Goal: Task Accomplishment & Management: Complete application form

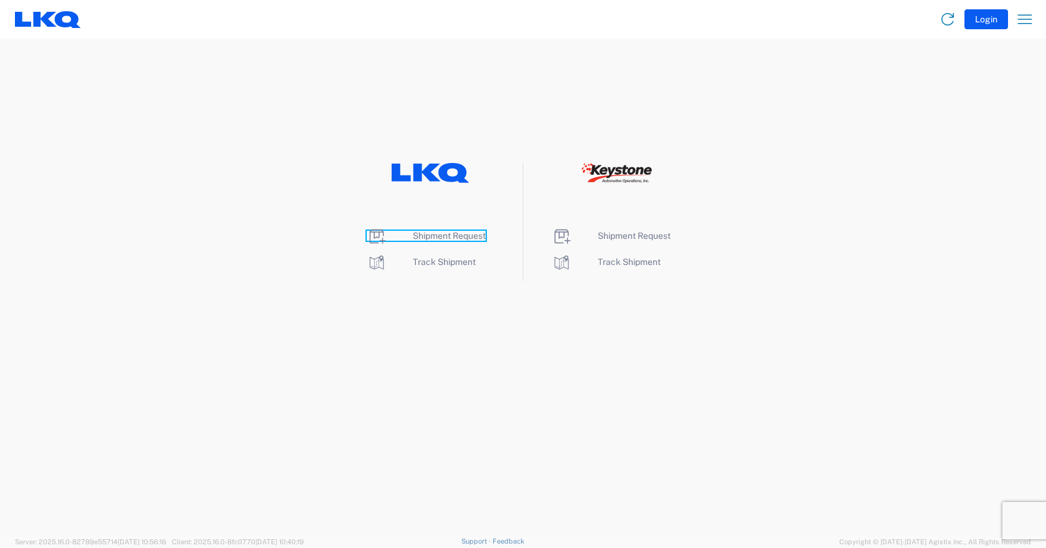
click at [439, 233] on span "Shipment Request" at bounding box center [449, 236] width 73 height 10
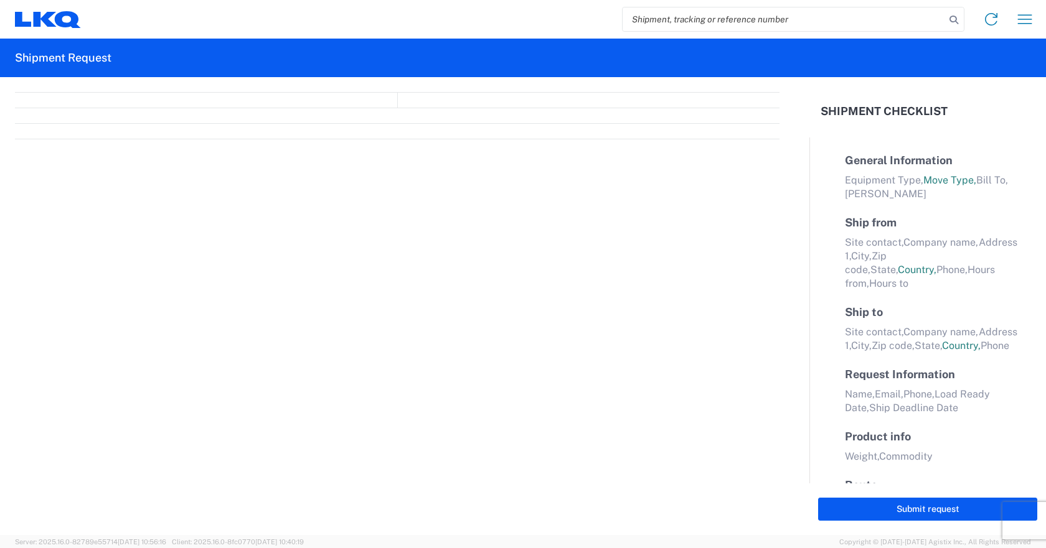
select select "FULL"
select select "LBS"
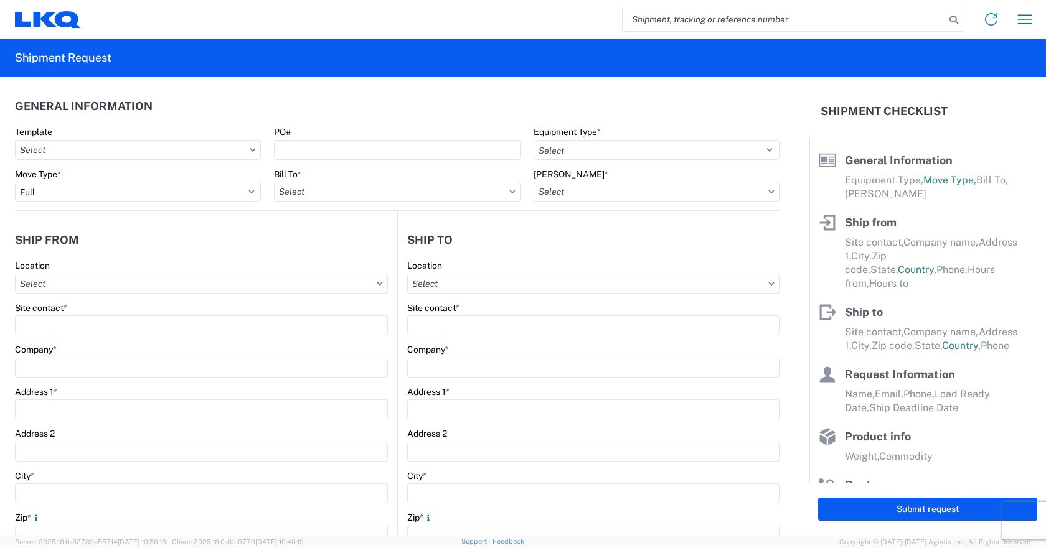
click at [252, 151] on icon at bounding box center [253, 150] width 6 height 4
click at [250, 149] on icon at bounding box center [253, 150] width 6 height 4
click at [47, 151] on input "Template" at bounding box center [138, 150] width 246 height 20
type input "1842"
click at [65, 202] on div "1842_Redmond_1769_Ontario" at bounding box center [127, 205] width 218 height 20
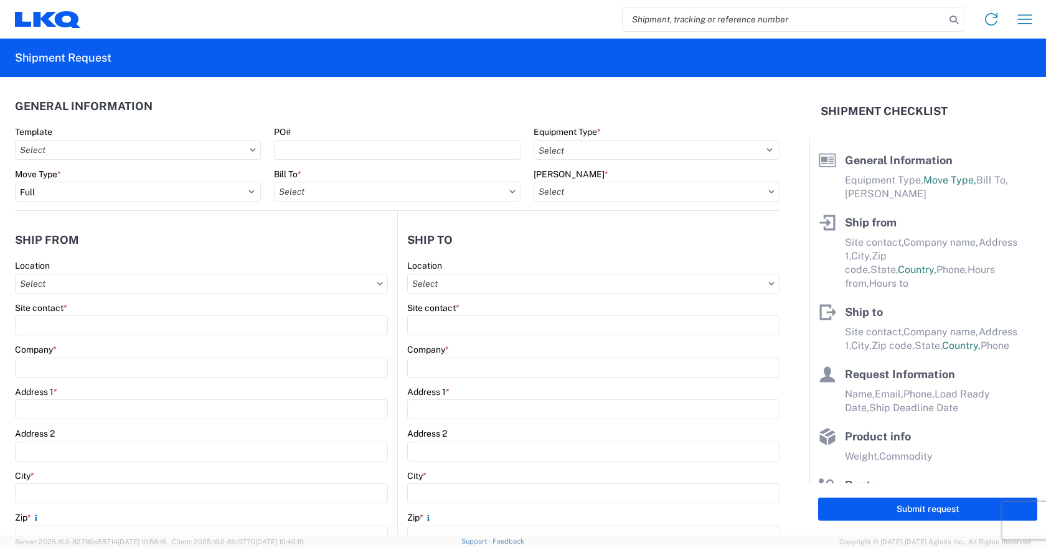
type input "1842_Redmond_1769_Ontario"
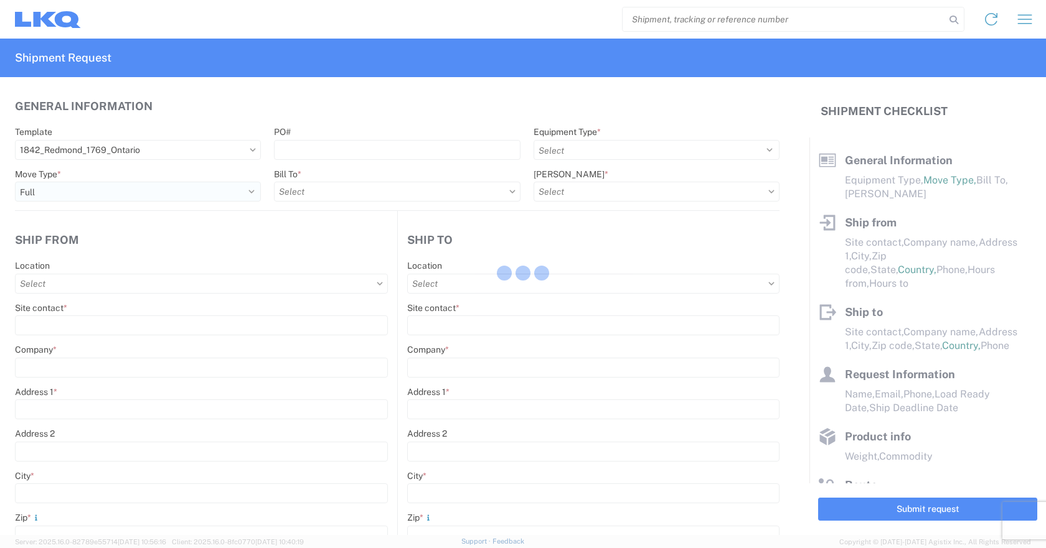
select select
type input "Shipping"
type input "LKQ [PERSON_NAME]'s Salvage"
type input "[STREET_ADDRESS]"
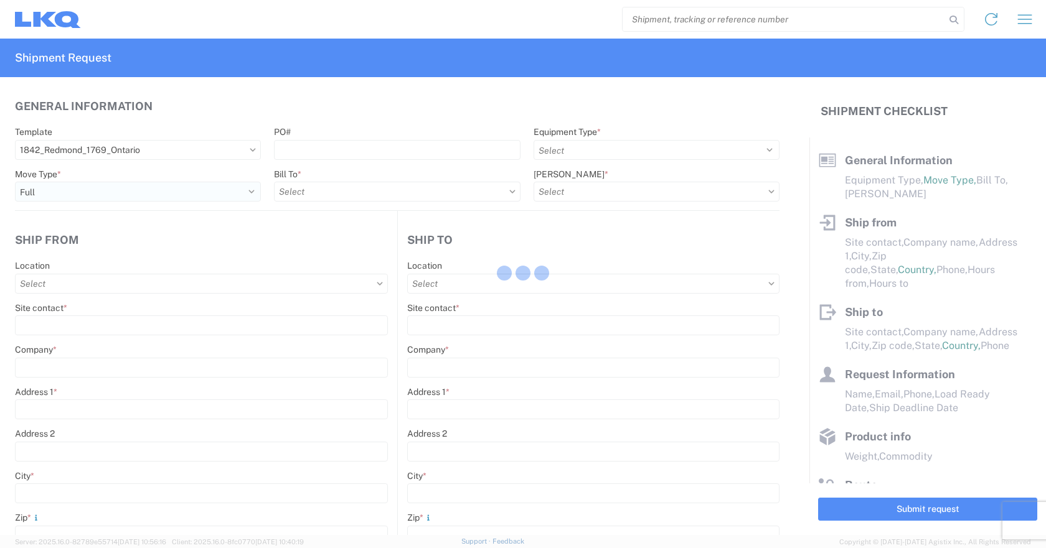
type input "[PERSON_NAME]"
type input "97756"
type input "Receiving"
type input "[US_STATE] Core"
type input "[STREET_ADDRESS][PERSON_NAME]"
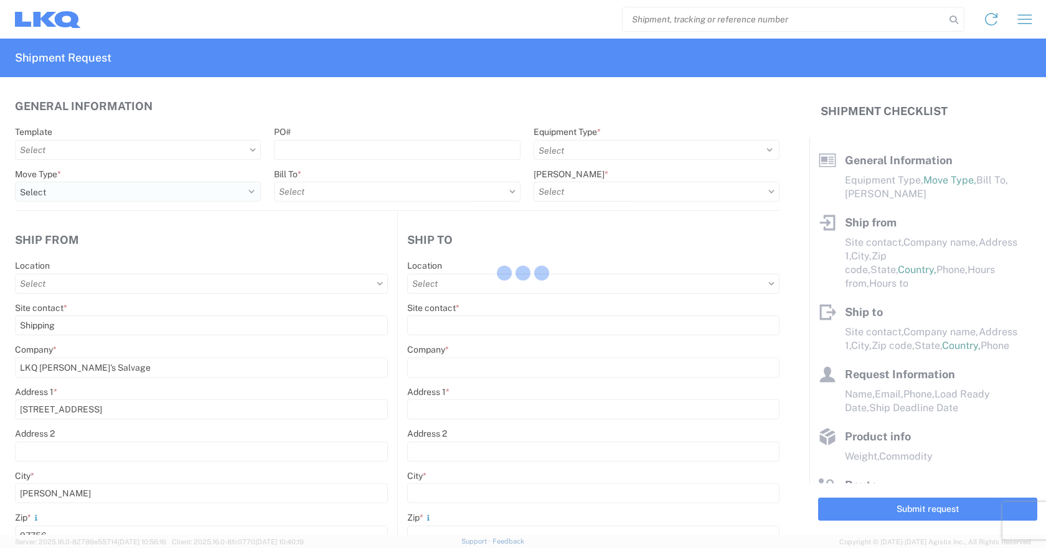
type input "[GEOGRAPHIC_DATA]"
type input "91761"
type input "[DATE]"
type input "42000"
type input "Miscellaneous (alt, comp, conv, etc)"
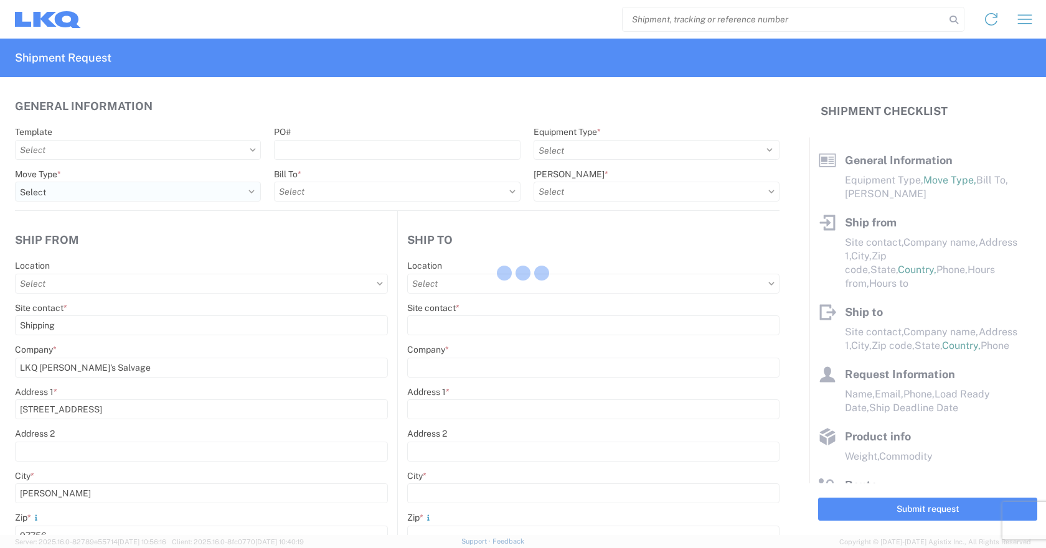
type input "1"
type input "12"
select select "IN"
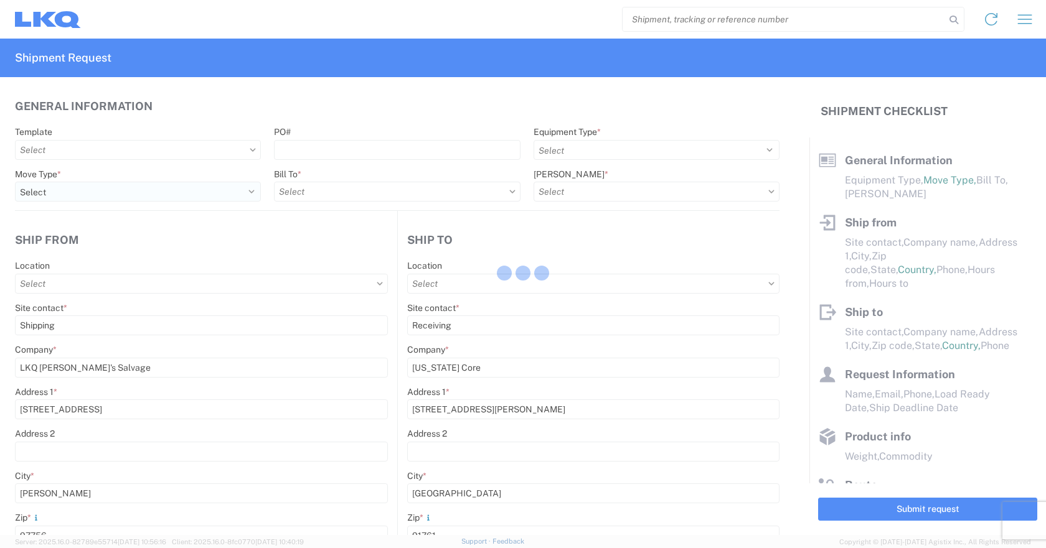
select select "OR"
select select "US"
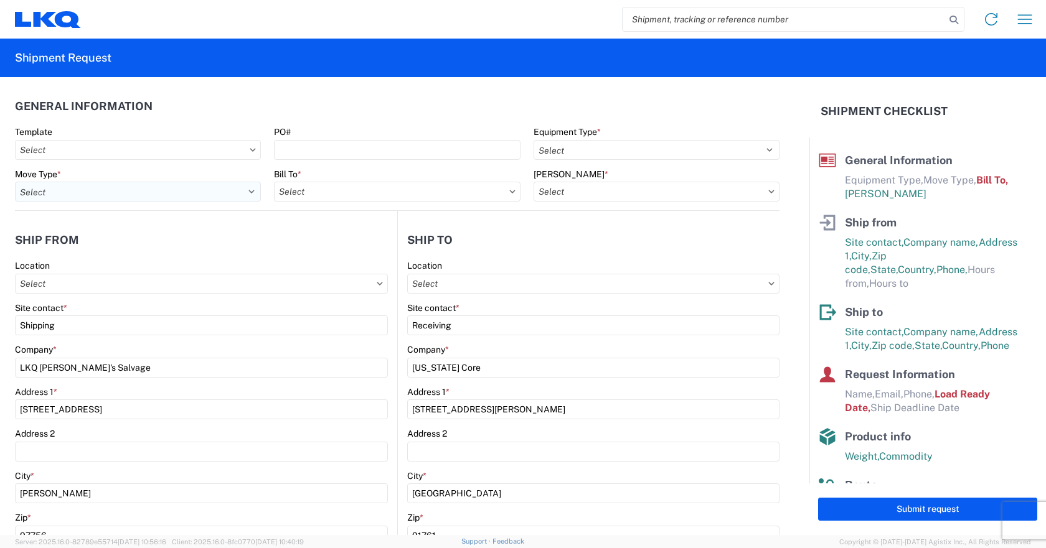
type input "1842 - LKQ [PERSON_NAME]'s Salvage"
type input "1769 - [US_STATE] Core"
type input "1769-1300-50180-0000 - 1769 Freight In - Cores"
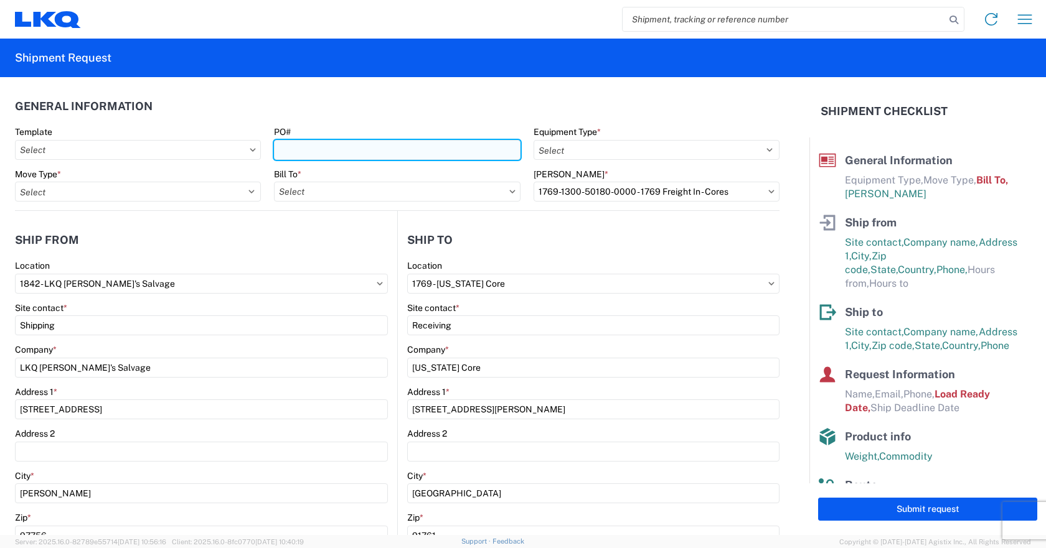
click at [294, 153] on input "PO#" at bounding box center [397, 150] width 246 height 20
click at [301, 153] on input "842-852" at bounding box center [397, 150] width 246 height 20
type input "842-252"
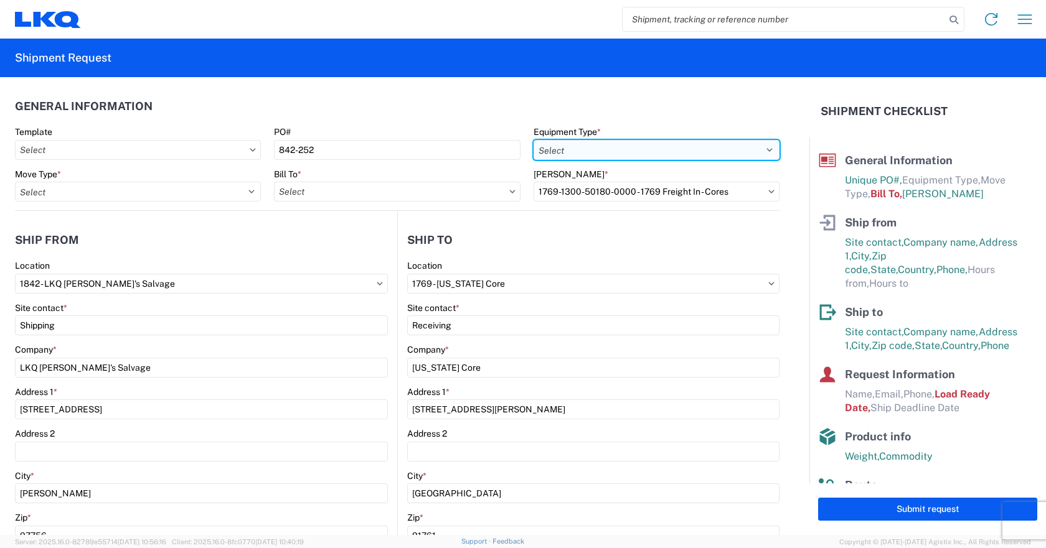
click at [751, 154] on select "Select 53’ Dry Van Flatbed Dropdeck (van) Lowboy (flatbed) Rail" at bounding box center [657, 150] width 246 height 20
select select "STDV"
click at [534, 140] on select "Select 53’ Dry Van Flatbed Dropdeck (van) Lowboy (flatbed) Rail" at bounding box center [657, 150] width 246 height 20
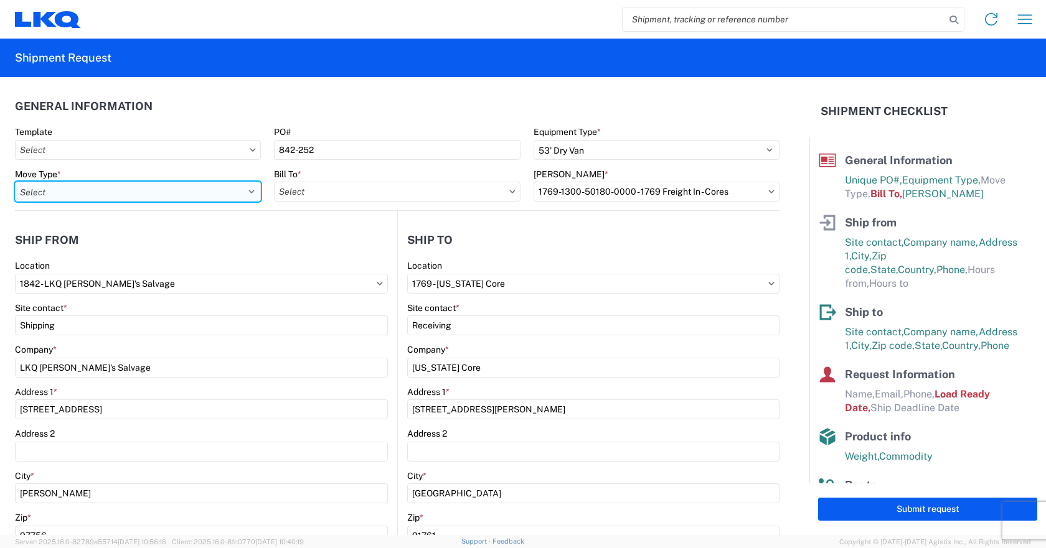
click at [209, 188] on select "Select Full Partial TL" at bounding box center [138, 192] width 246 height 20
select select "FULL"
click at [15, 182] on select "Select Full Partial TL" at bounding box center [138, 192] width 246 height 20
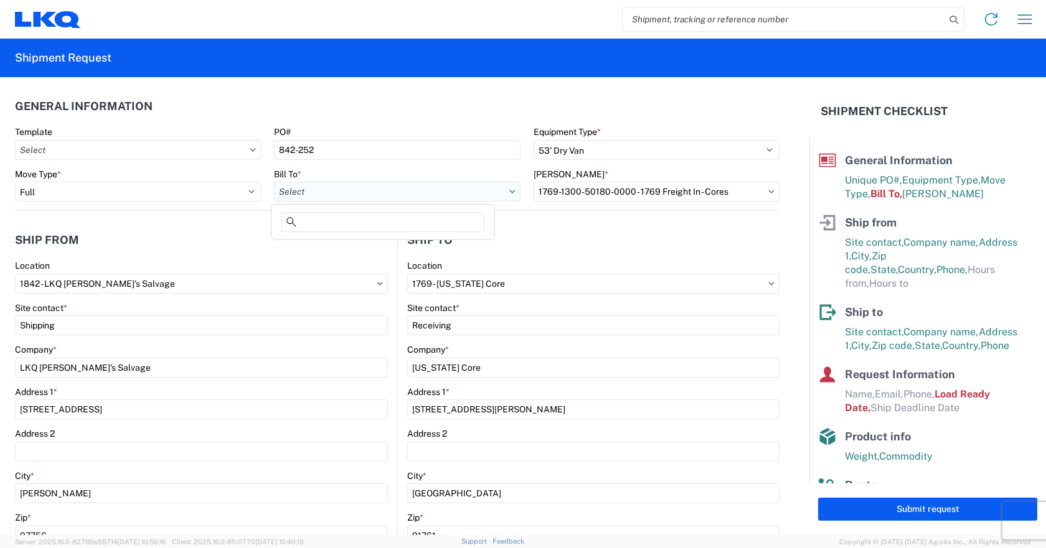
click at [362, 192] on input "Bill To *" at bounding box center [397, 192] width 246 height 20
type input "1769"
click at [326, 245] on div "1769 - [US_STATE] Core" at bounding box center [383, 247] width 218 height 20
type input "1769 - [US_STATE] Core"
click at [578, 194] on input "[PERSON_NAME] *" at bounding box center [657, 192] width 246 height 20
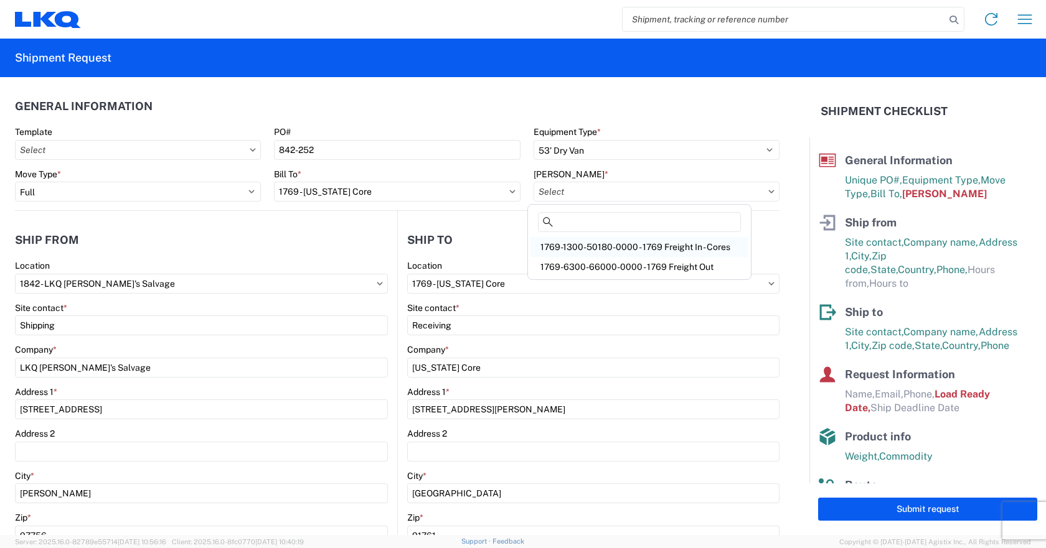
click at [578, 243] on div "1769-1300-50180-0000 - 1769 Freight In - Cores" at bounding box center [639, 247] width 218 height 20
type input "1769-1300-50180-0000 - 1769 Freight In - Cores"
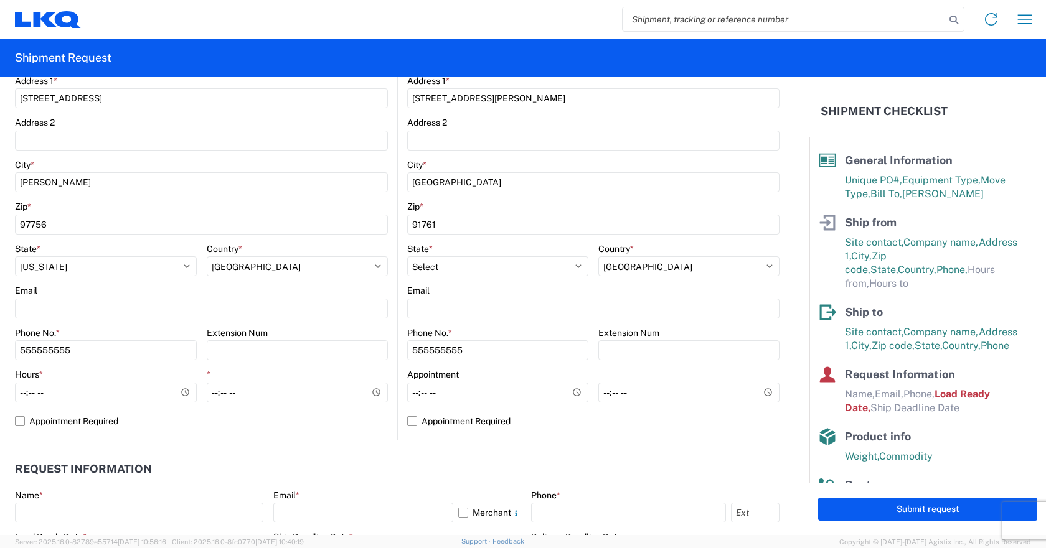
scroll to position [374, 0]
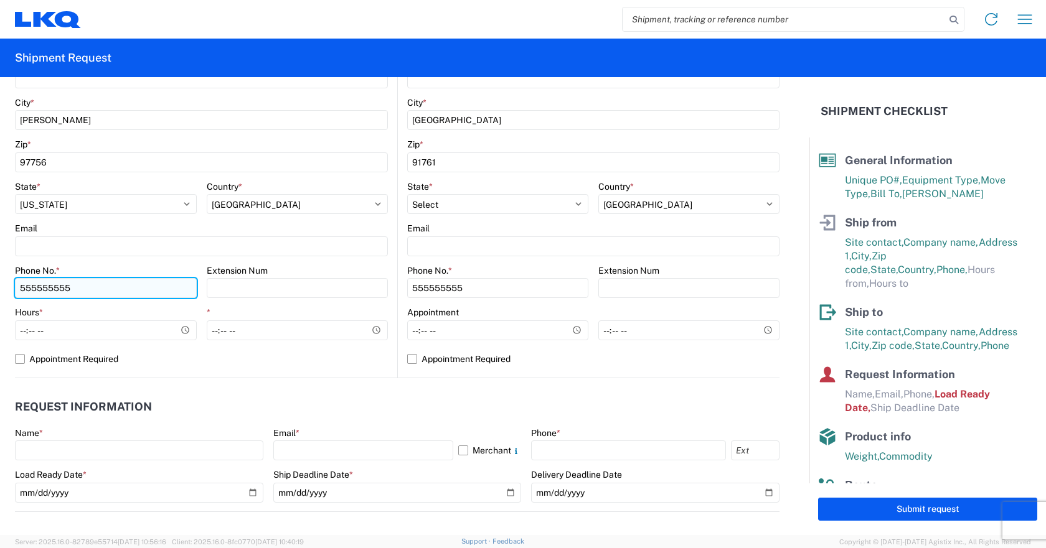
click at [52, 291] on input "555555555" at bounding box center [106, 288] width 182 height 20
click at [75, 292] on input "555555555" at bounding box center [106, 288] width 182 height 20
type input "5"
type input "5413162317"
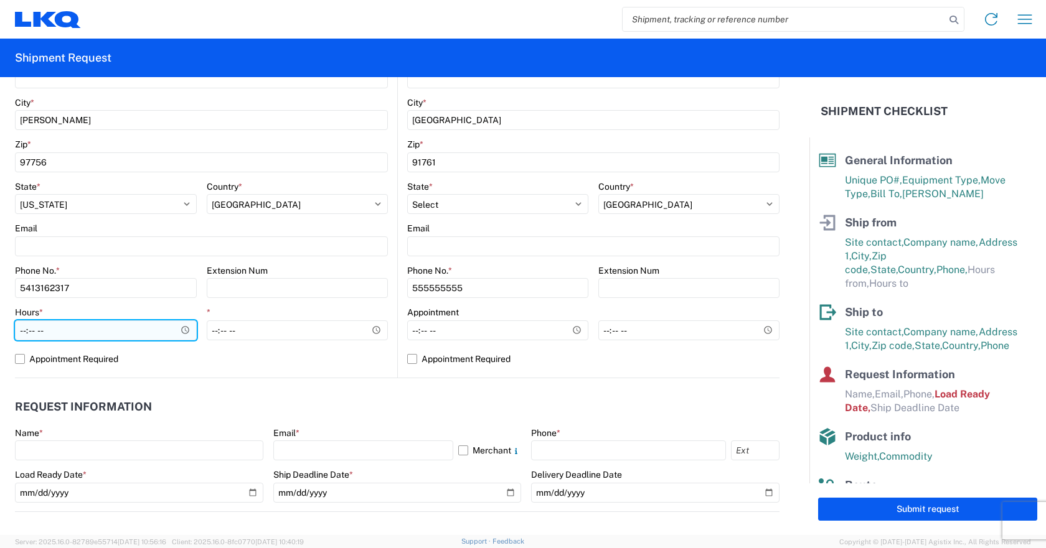
click at [53, 331] on input "Hours *" at bounding box center [106, 331] width 182 height 20
type input "08:00"
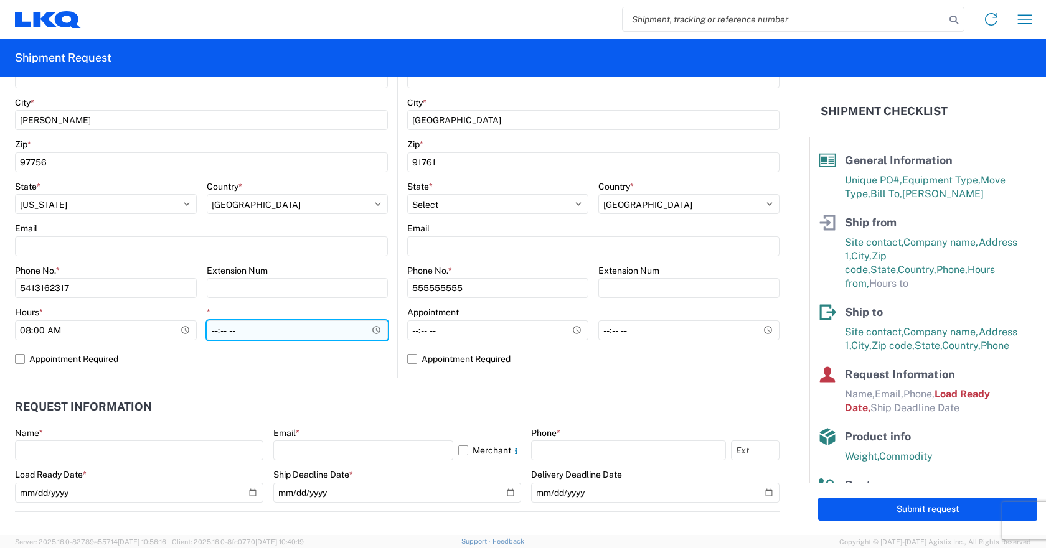
click at [215, 334] on input "*" at bounding box center [298, 331] width 182 height 20
drag, startPoint x: 228, startPoint y: 327, endPoint x: 231, endPoint y: 346, distance: 18.9
click at [228, 326] on input "13:00" at bounding box center [298, 331] width 182 height 20
click at [232, 331] on input "13:00" at bounding box center [298, 331] width 182 height 20
type input "13:30"
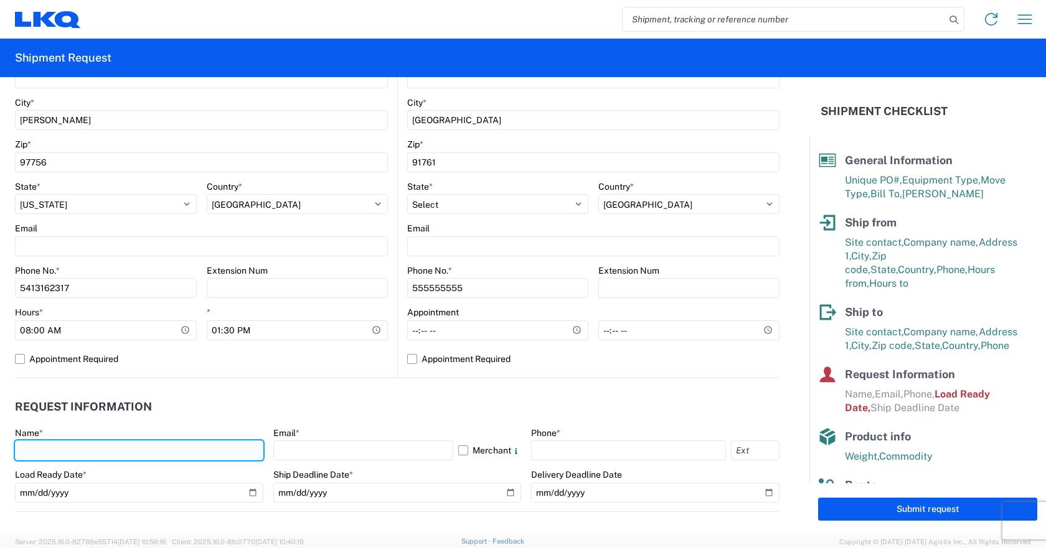
click at [57, 452] on input "text" at bounding box center [139, 451] width 248 height 20
type input "[PERSON_NAME]"
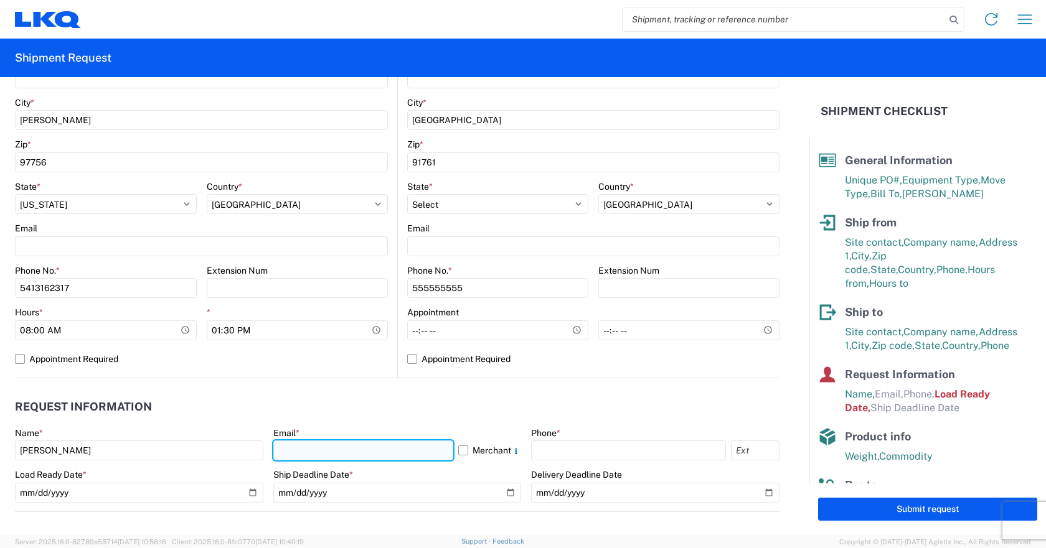
click at [301, 451] on input "text" at bounding box center [363, 451] width 181 height 20
type input "[EMAIL_ADDRESS][DOMAIN_NAME]"
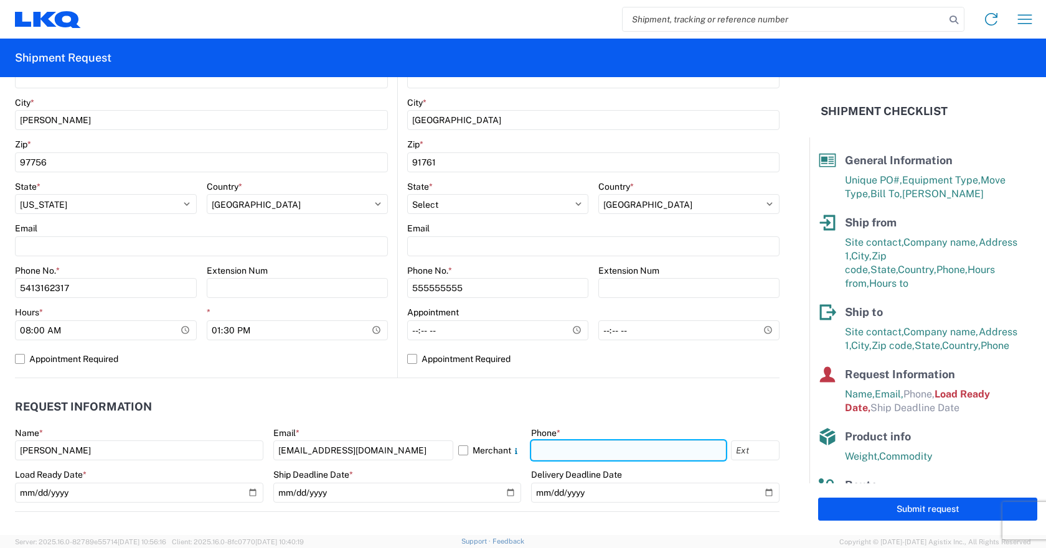
click at [531, 443] on input "text" at bounding box center [628, 451] width 195 height 20
type input "5413162317"
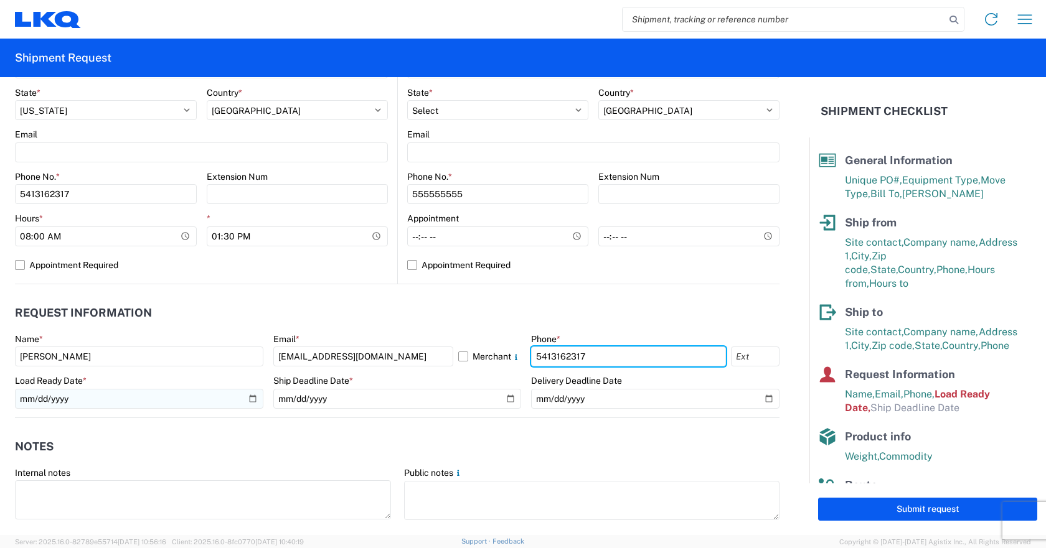
scroll to position [498, 0]
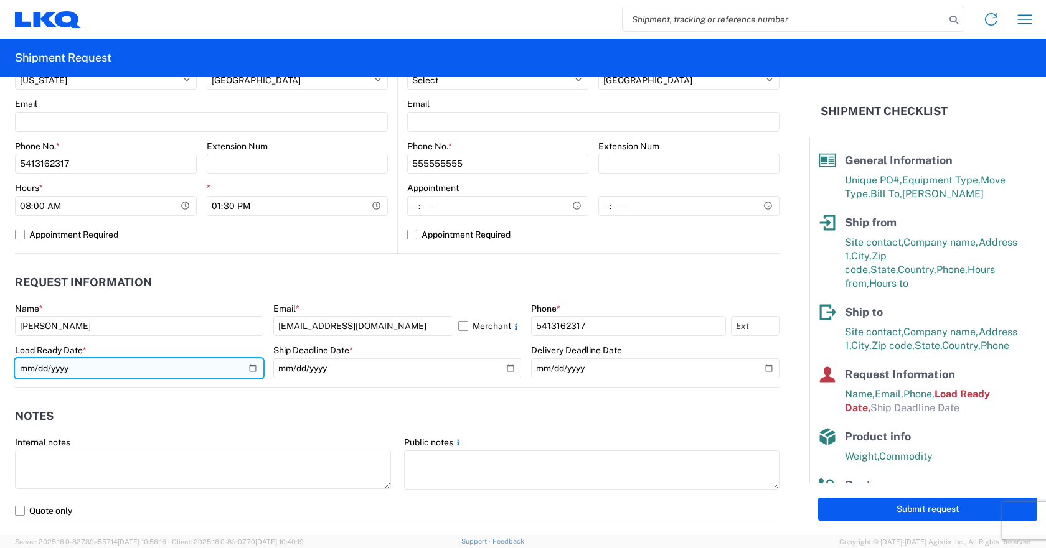
click at [32, 367] on input "[DATE]" at bounding box center [139, 369] width 248 height 20
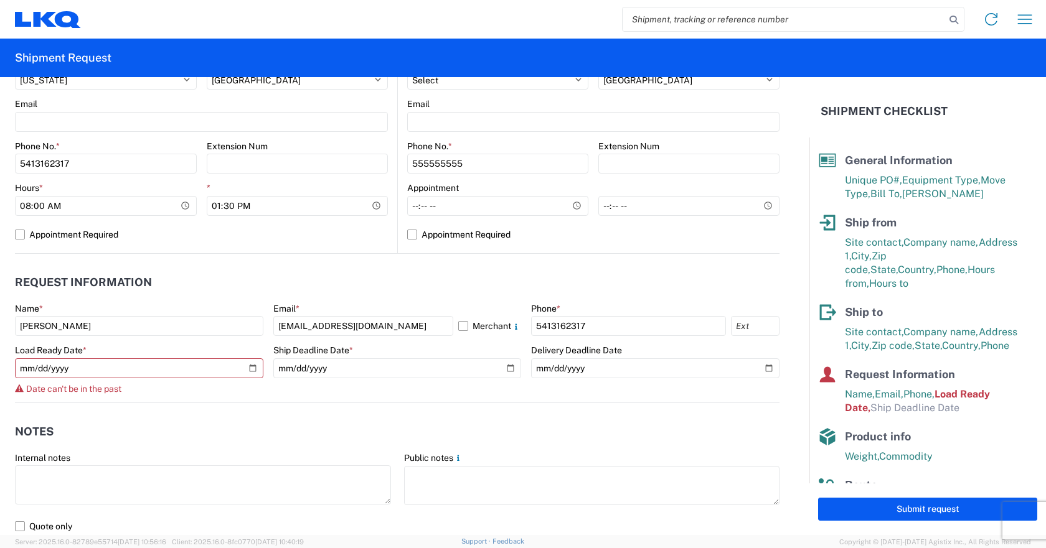
click at [129, 379] on agx-form-control-wrapper-v2 "Load Ready Date * [DATE] Date can't be in the past" at bounding box center [139, 374] width 248 height 58
click at [84, 372] on input "[DATE]" at bounding box center [139, 369] width 248 height 20
type input "[DATE]"
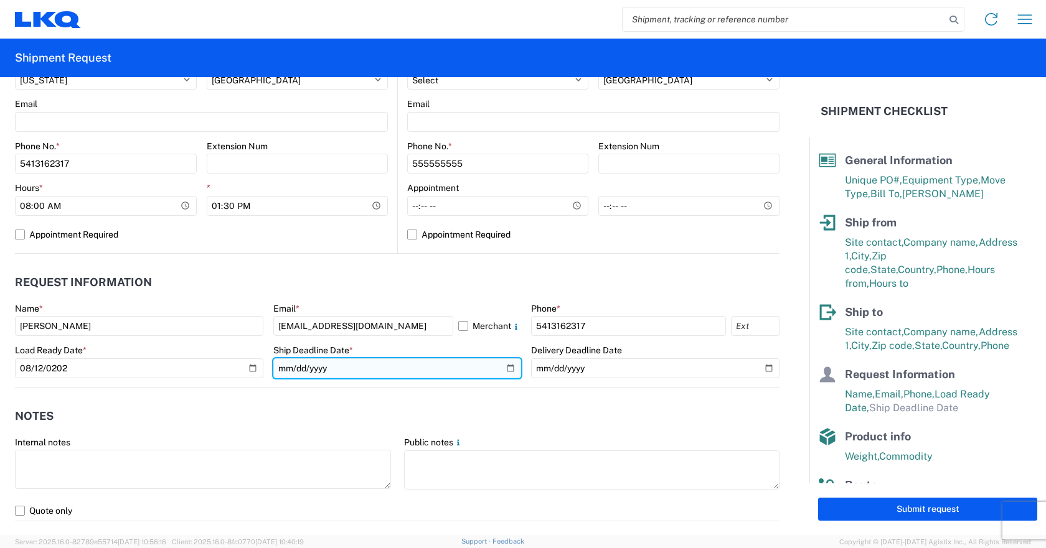
click at [280, 369] on input "date" at bounding box center [397, 369] width 248 height 20
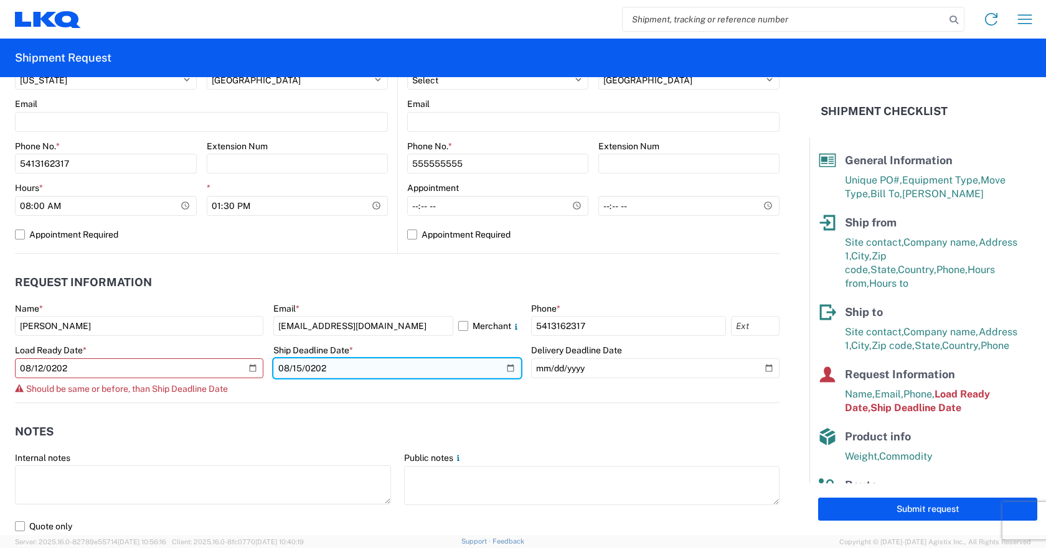
type input "[DATE]"
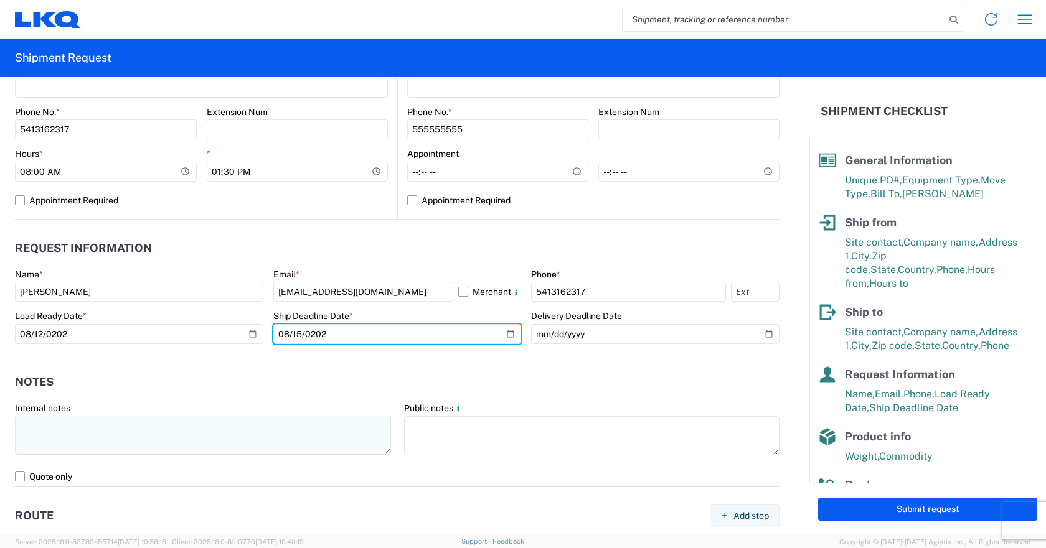
scroll to position [623, 0]
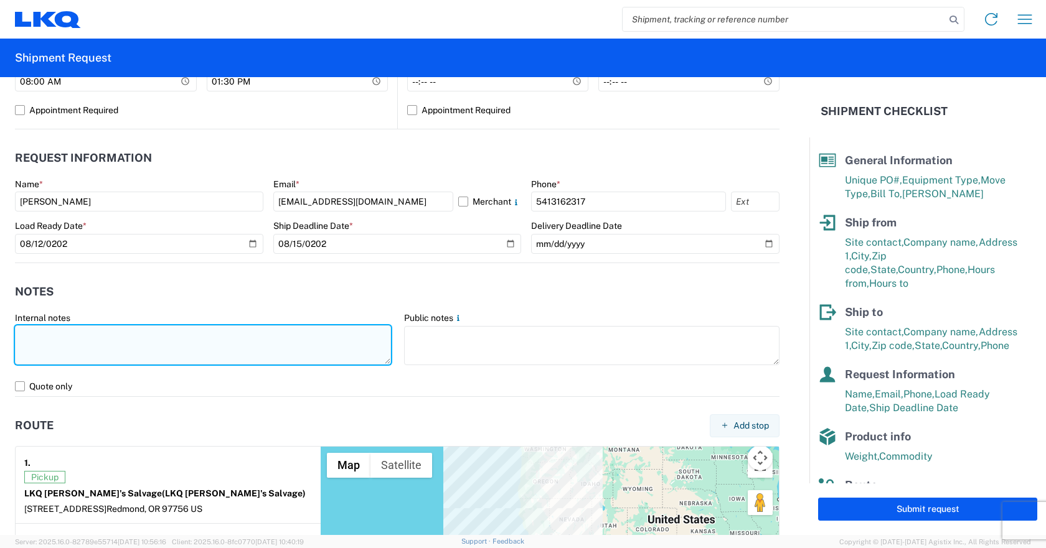
click at [49, 358] on textarea at bounding box center [203, 345] width 376 height 39
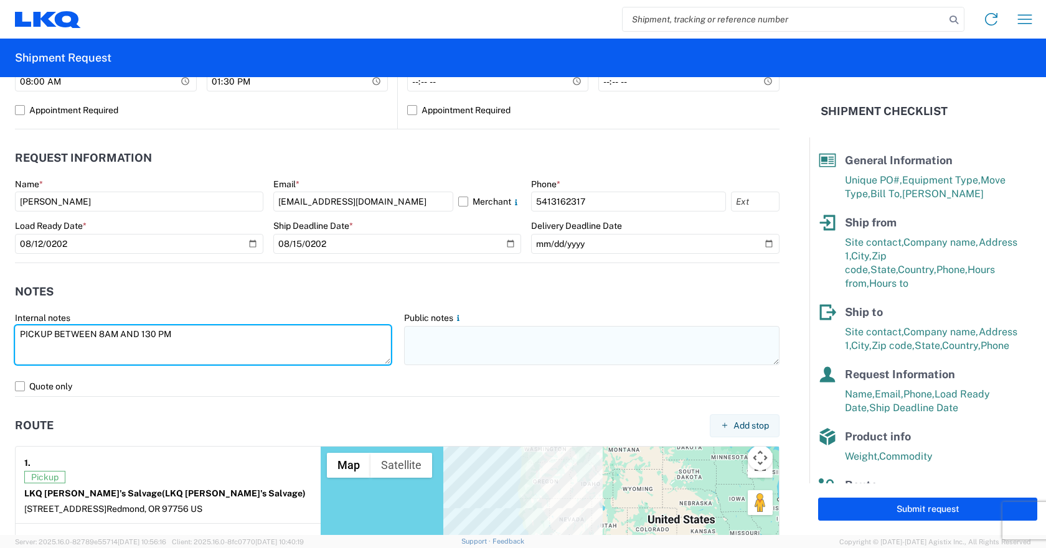
type textarea "PICKUP BETWEEN 8AM AND 130 PM"
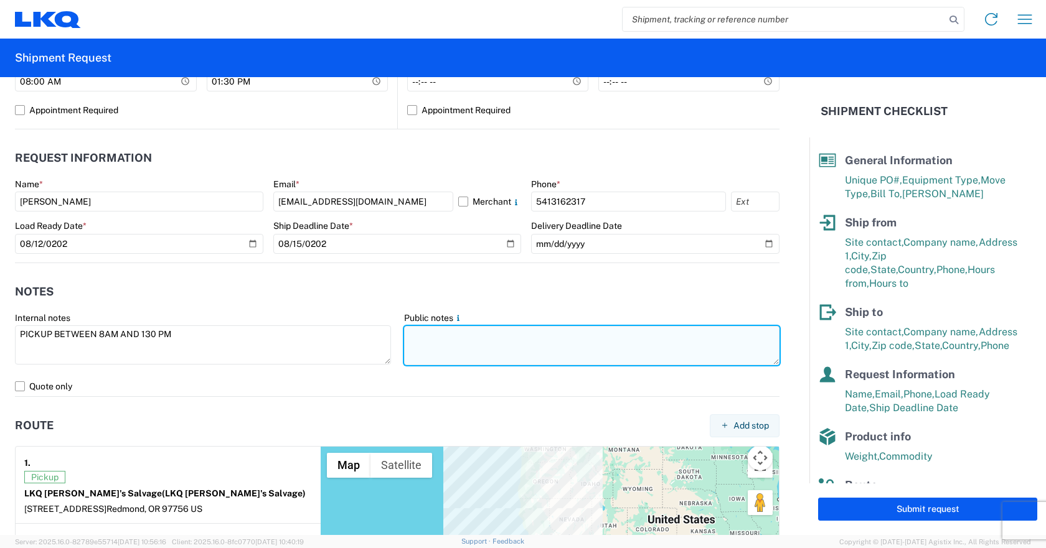
click at [428, 354] on textarea at bounding box center [592, 345] width 376 height 39
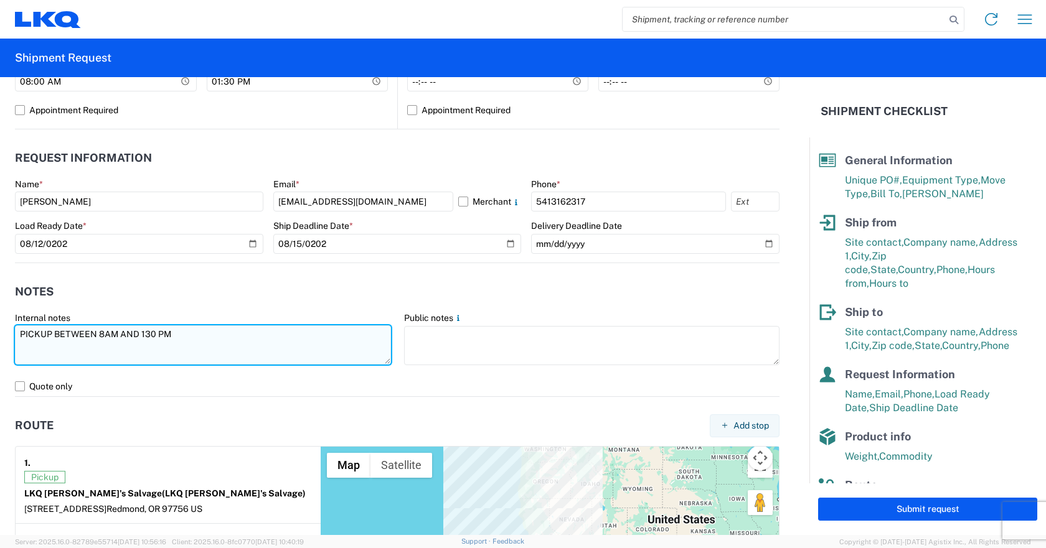
drag, startPoint x: 174, startPoint y: 337, endPoint x: 16, endPoint y: 332, distance: 158.8
click at [16, 332] on textarea "PICKUP BETWEEN 8AM AND 130 PM" at bounding box center [203, 345] width 376 height 39
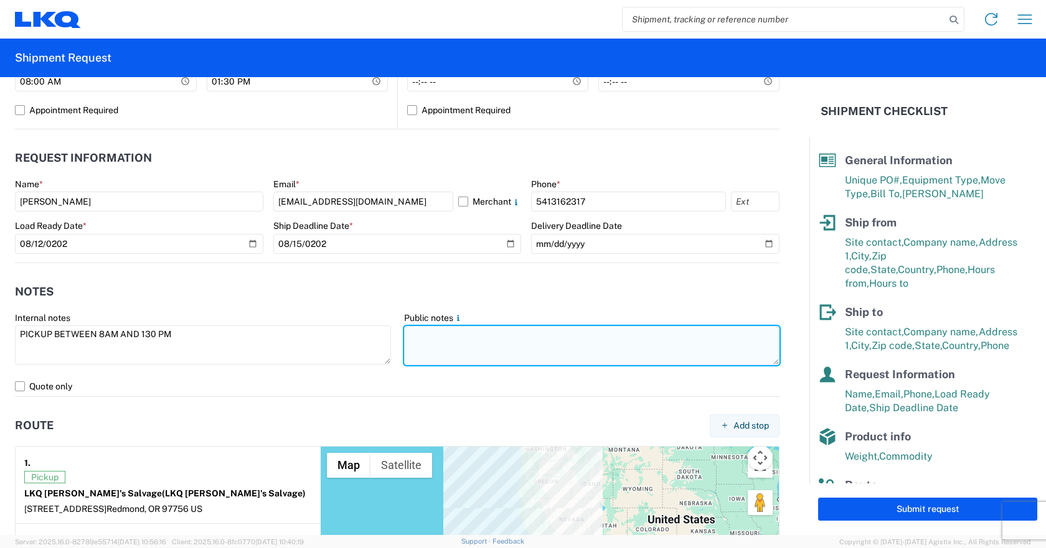
click at [422, 348] on textarea at bounding box center [592, 345] width 376 height 39
paste textarea "PICKUP BETWEEN 8AM AND 130 PM"
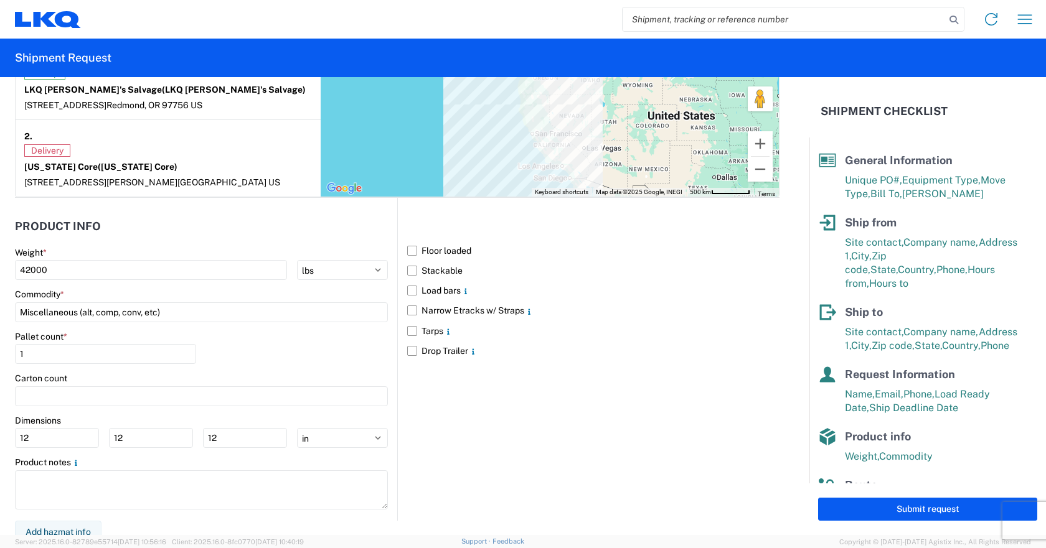
scroll to position [1035, 0]
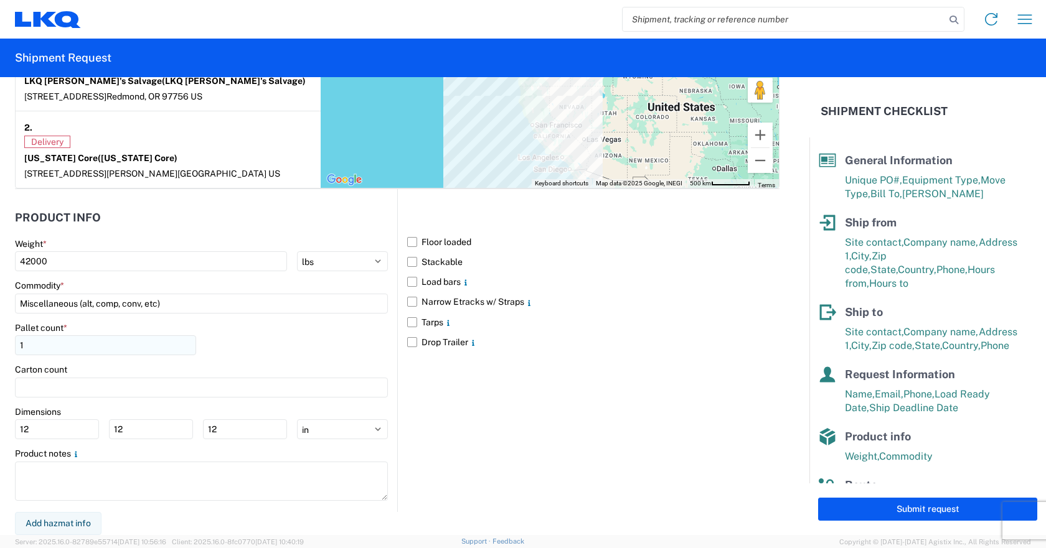
type textarea "PICKUP BETWEEN 8AM AND 130 PM"
click at [26, 345] on input "1" at bounding box center [105, 346] width 181 height 20
type input "1"
type input "24"
click at [408, 240] on label "Floor loaded" at bounding box center [593, 242] width 372 height 20
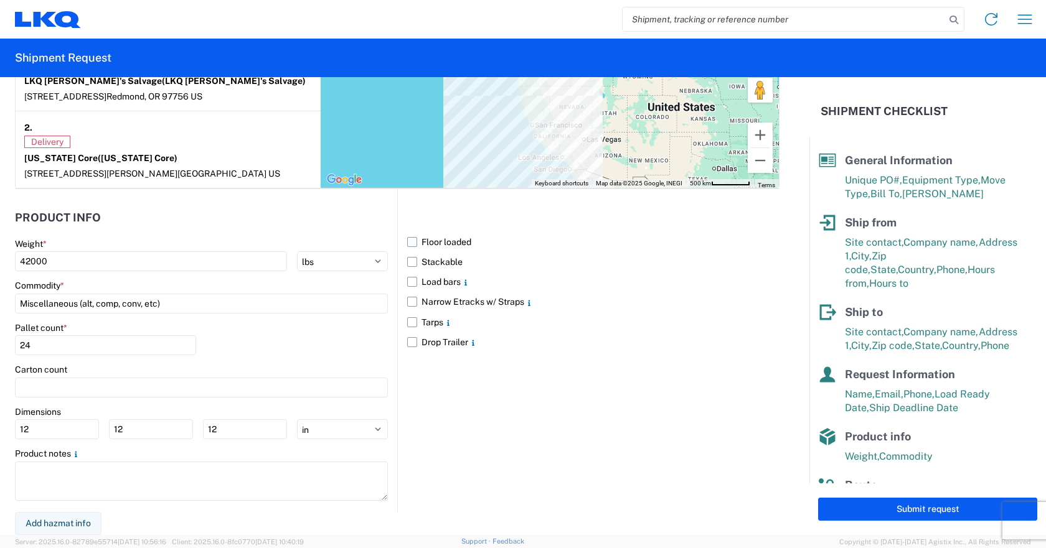
click at [0, 0] on input "Floor loaded" at bounding box center [0, 0] width 0 height 0
click at [923, 507] on button "Submit request" at bounding box center [927, 509] width 219 height 23
